Goal: Find specific page/section: Find specific page/section

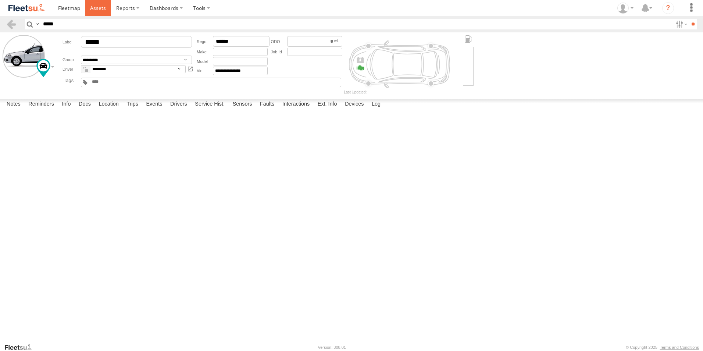
click at [95, 7] on span at bounding box center [98, 7] width 16 height 7
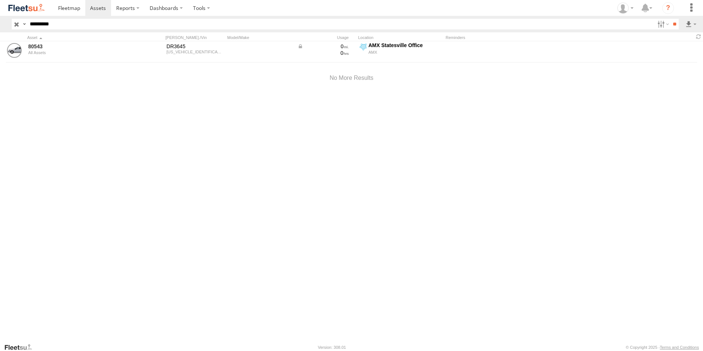
click at [671, 19] on input "**" at bounding box center [675, 24] width 8 height 11
type input "***"
click at [671, 19] on input "**" at bounding box center [675, 24] width 8 height 11
